Goal: Task Accomplishment & Management: Use online tool/utility

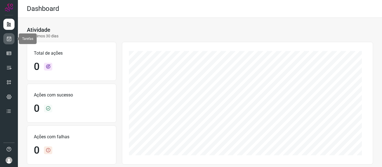
click at [13, 40] on link at bounding box center [8, 38] width 11 height 11
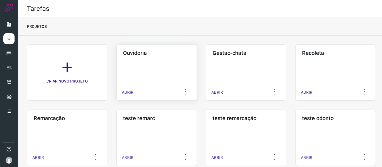
click at [130, 92] on p "ABRIR" at bounding box center [127, 93] width 11 height 6
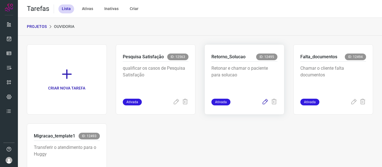
click at [261, 99] on icon at bounding box center [264, 102] width 7 height 7
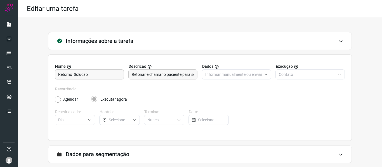
scroll to position [51, 0]
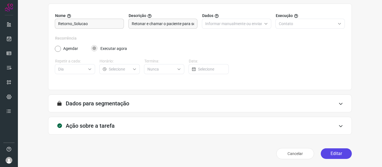
click at [329, 153] on button "Editar" at bounding box center [335, 154] width 31 height 11
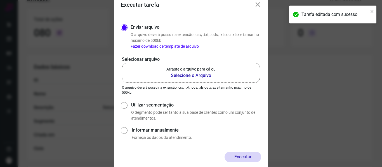
click at [234, 73] on label "Arraste o arquivo para cá ou Selecione o Arquivo" at bounding box center [191, 73] width 138 height 20
click at [0, 0] on input "Arraste o arquivo para cá ou Selecione o Arquivo" at bounding box center [0, 0] width 0 height 0
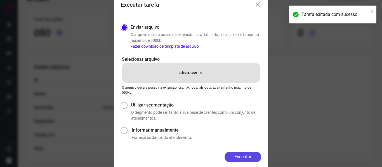
click at [248, 157] on button "Executar" at bounding box center [242, 157] width 37 height 11
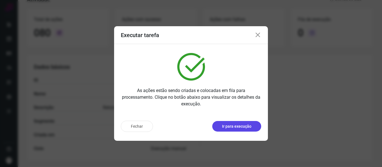
click at [235, 127] on p "Ir para execução" at bounding box center [236, 127] width 29 height 6
